Goal: Task Accomplishment & Management: Manage account settings

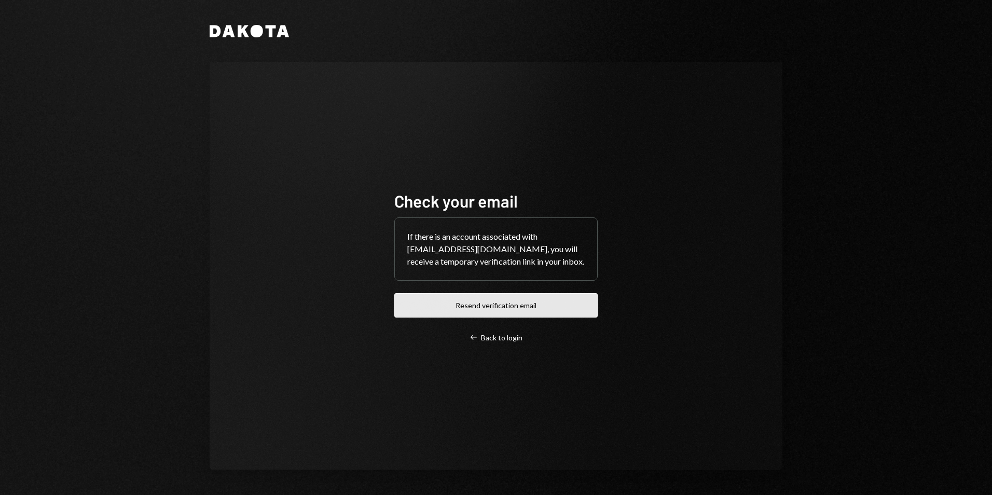
click at [464, 308] on button "Resend verification email" at bounding box center [495, 305] width 203 height 24
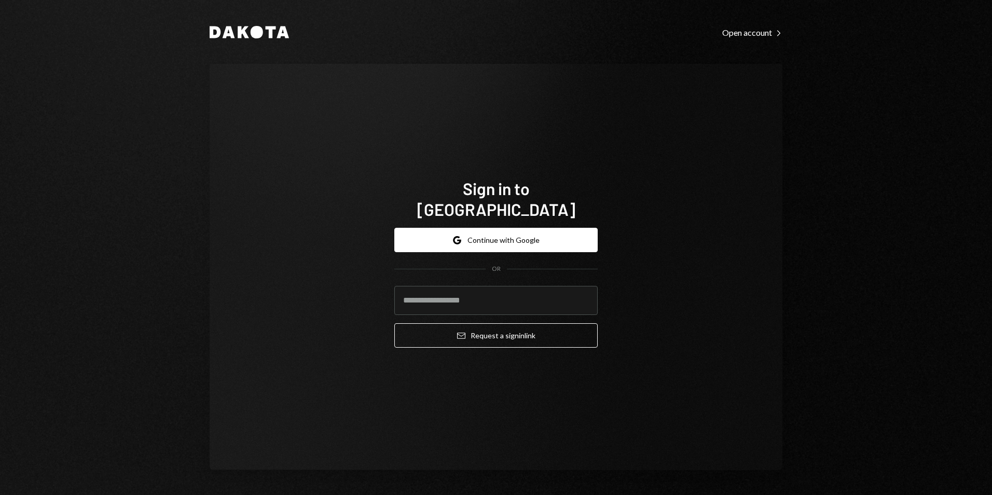
type input "**********"
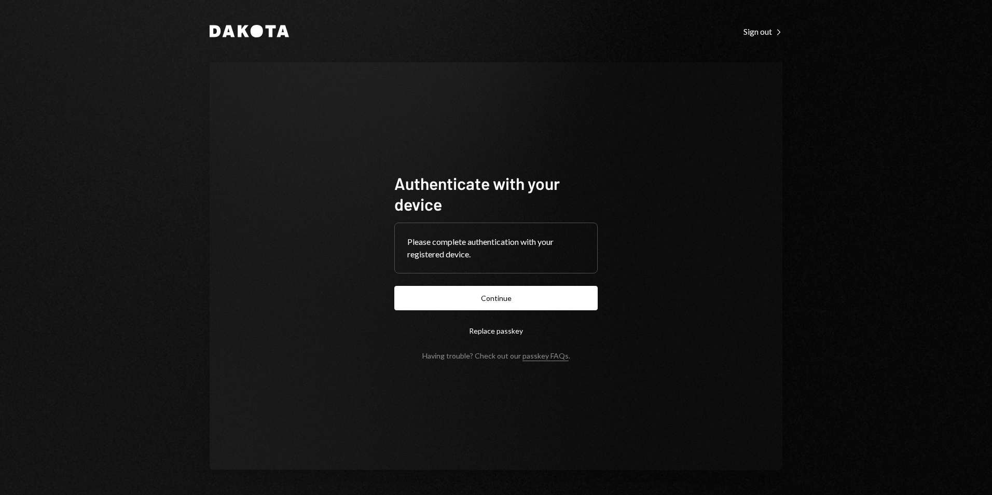
drag, startPoint x: 490, startPoint y: 297, endPoint x: 233, endPoint y: 284, distance: 257.7
click at [488, 296] on button "Continue" at bounding box center [495, 298] width 203 height 24
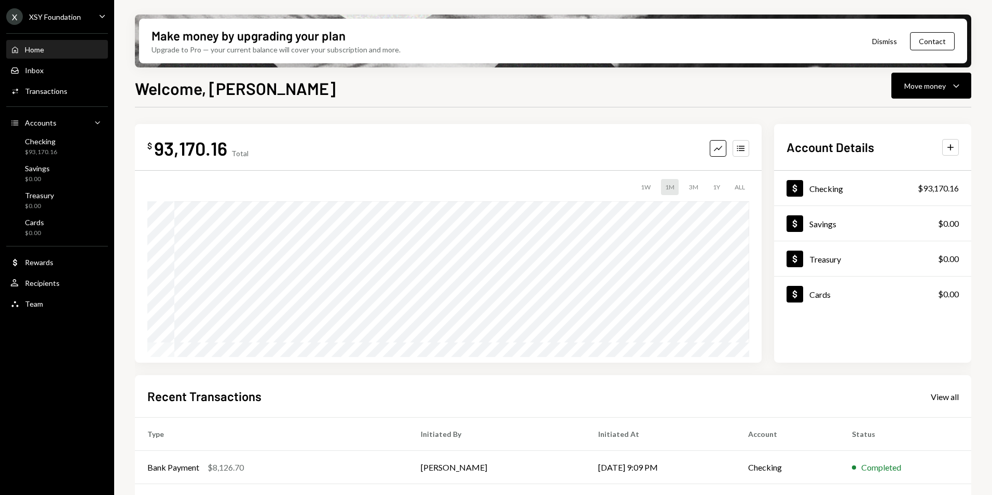
click at [340, 93] on div "Welcome, [PERSON_NAME] Move money Caret Down" at bounding box center [553, 87] width 837 height 23
click at [55, 15] on div "XSY Foundation" at bounding box center [55, 16] width 52 height 9
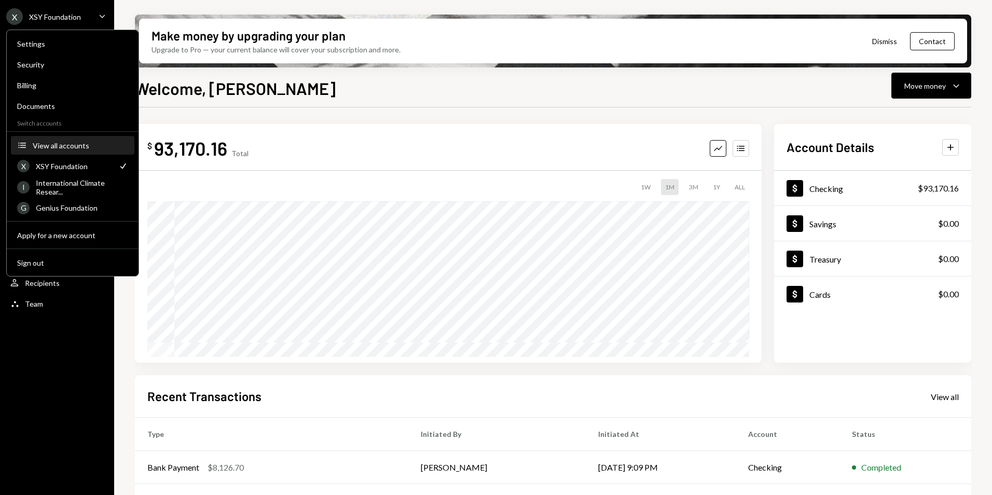
click at [57, 148] on div "View all accounts" at bounding box center [80, 145] width 95 height 9
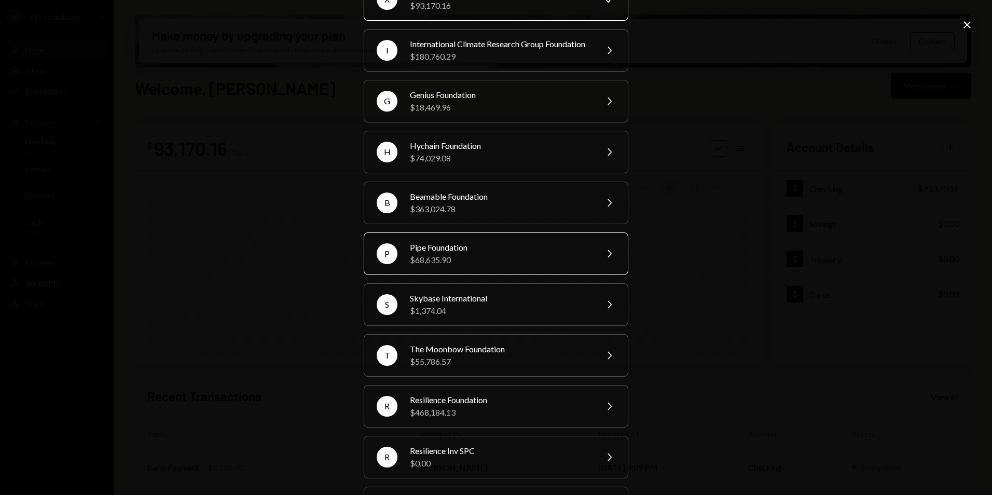
scroll to position [180, 0]
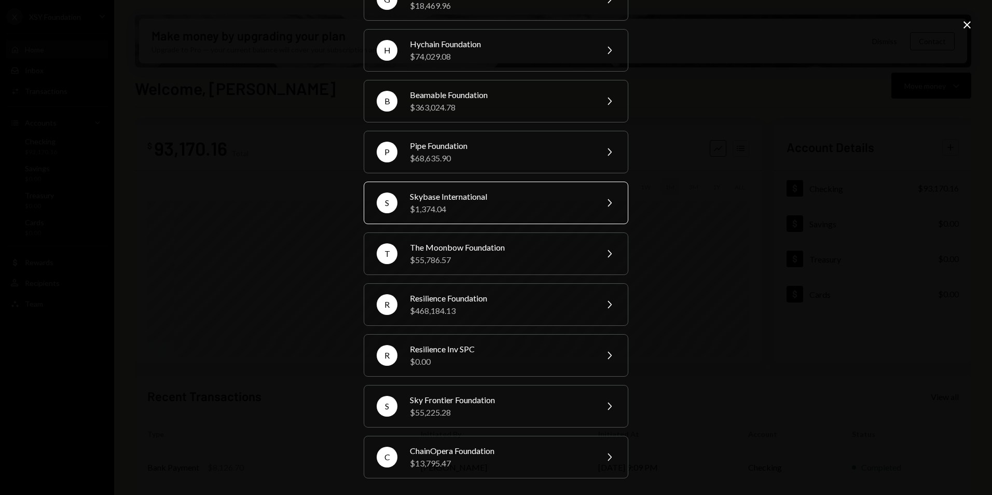
click at [473, 204] on div "$1,374.04" at bounding box center [500, 209] width 181 height 12
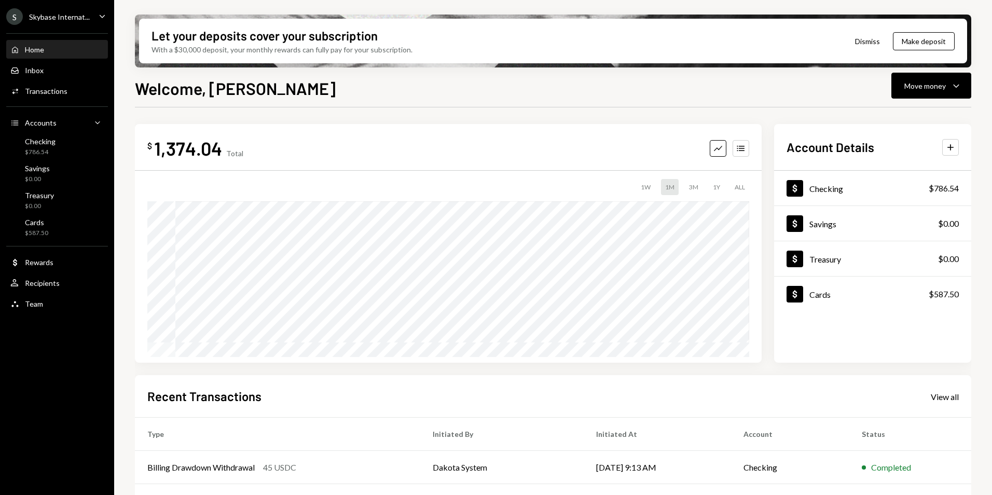
click at [512, 87] on div "Welcome, [PERSON_NAME] Move money Caret Down" at bounding box center [553, 87] width 837 height 23
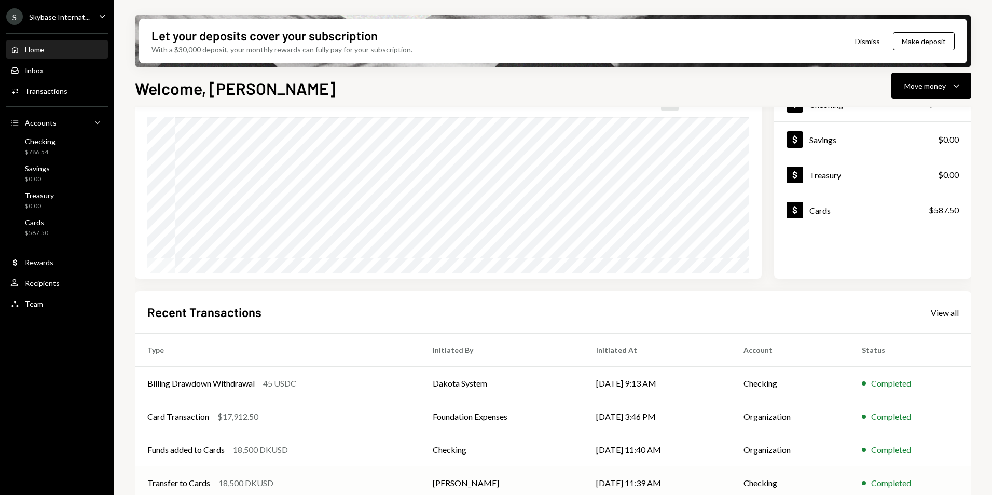
scroll to position [131, 0]
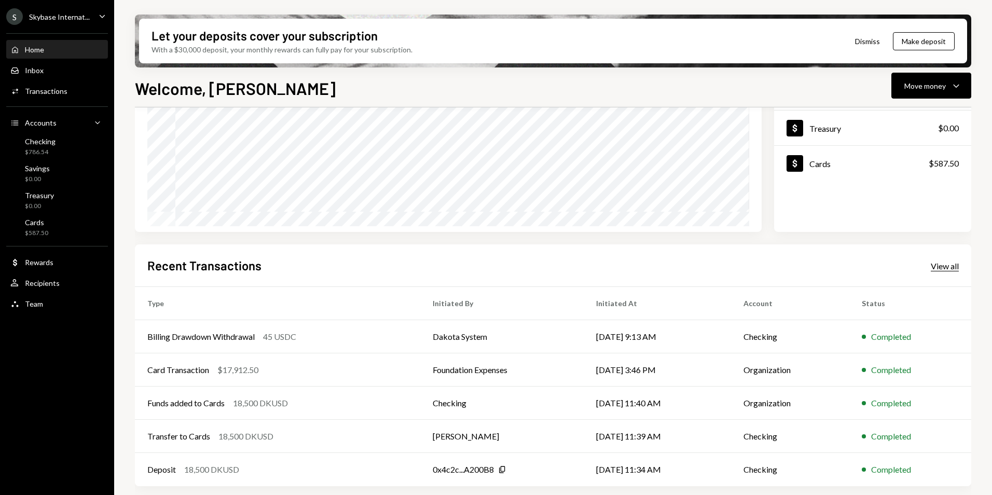
click at [936, 269] on div "View all" at bounding box center [945, 266] width 28 height 10
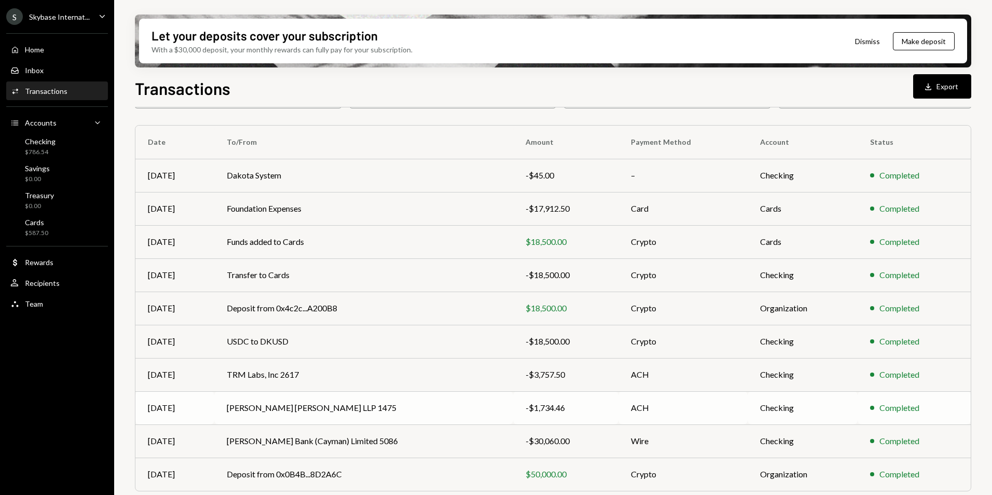
scroll to position [96, 0]
